Goal: Task Accomplishment & Management: Use online tool/utility

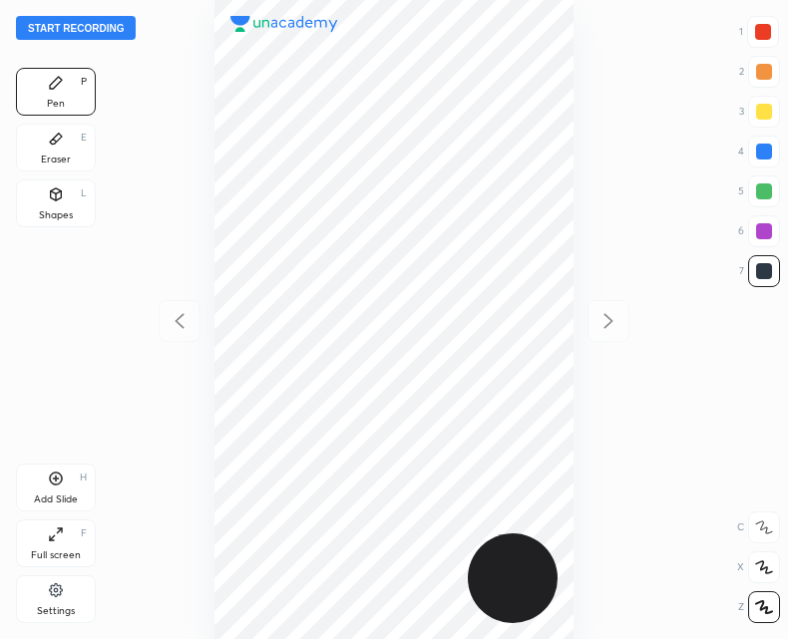
scroll to position [639, 469]
click at [92, 34] on button "Start recording" at bounding box center [76, 28] width 120 height 24
click at [55, 477] on icon at bounding box center [56, 479] width 16 height 16
click at [179, 318] on icon at bounding box center [179, 320] width 9 height 15
click at [32, 479] on div "Add Slide H" at bounding box center [56, 488] width 80 height 48
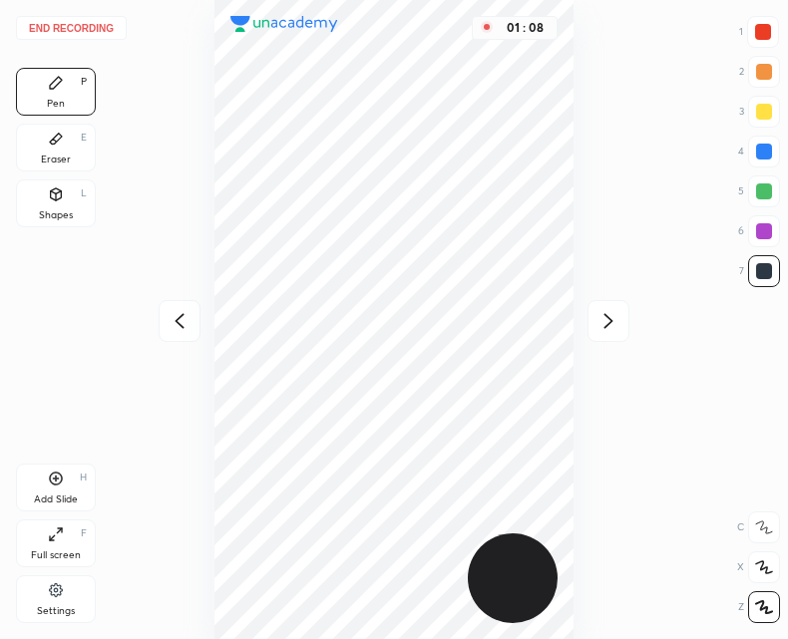
click at [178, 300] on div at bounding box center [180, 321] width 42 height 42
click at [608, 312] on icon at bounding box center [609, 321] width 24 height 24
click at [90, 26] on button "End recording" at bounding box center [71, 28] width 111 height 24
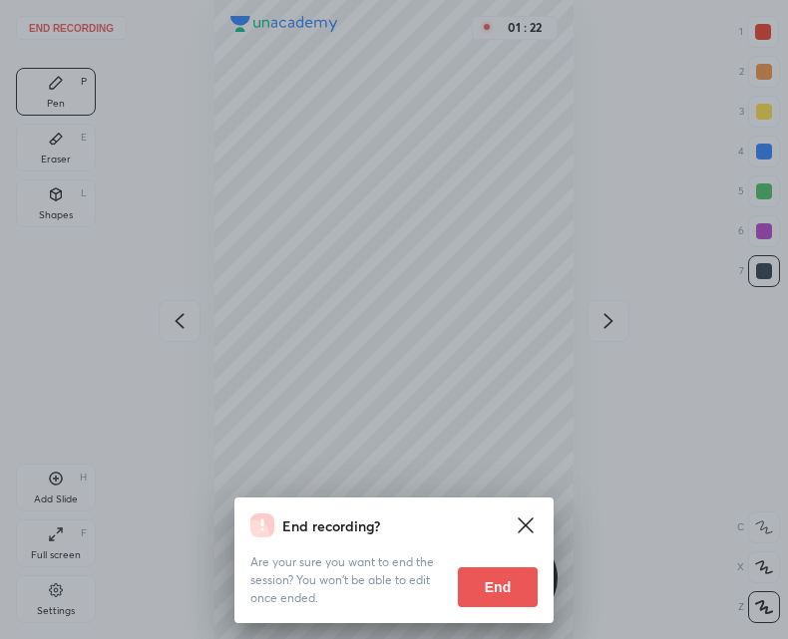
click at [479, 580] on button "End" at bounding box center [498, 588] width 80 height 40
